Goal: Register for event/course

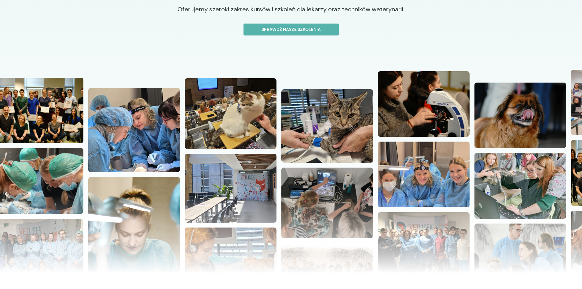
scroll to position [122, 0]
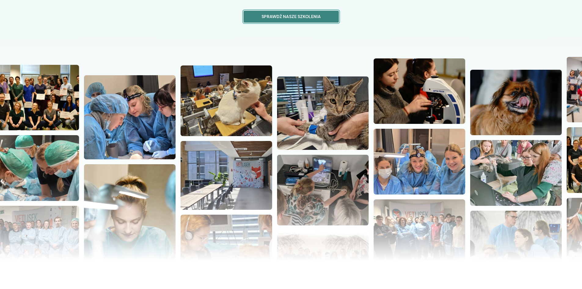
click at [280, 20] on button "Sprawdź nasze szkolenia" at bounding box center [291, 17] width 95 height 12
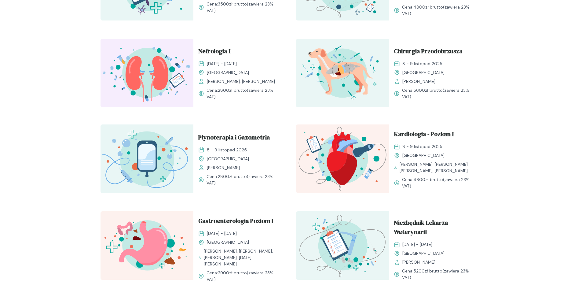
scroll to position [275, 0]
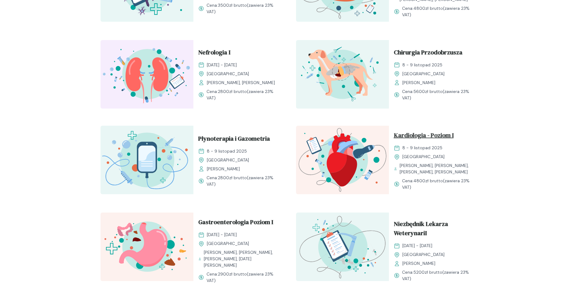
click at [440, 131] on span "Kardiologia - Poziom I" at bounding box center [424, 136] width 60 height 12
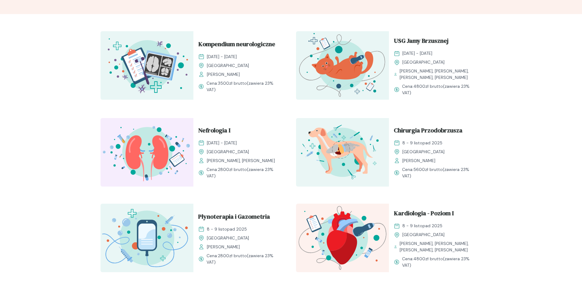
scroll to position [197, 0]
click at [430, 211] on span "Kardiologia - Poziom I" at bounding box center [424, 215] width 60 height 12
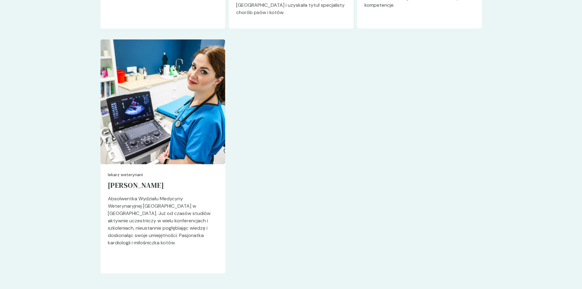
scroll to position [1640, 0]
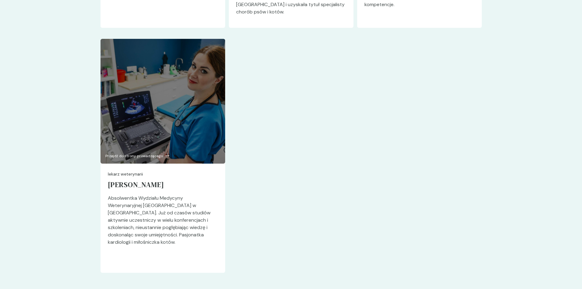
click at [185, 140] on div at bounding box center [163, 101] width 125 height 125
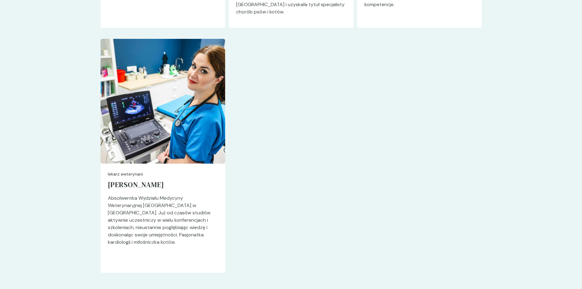
scroll to position [0, 0]
